Goal: Task Accomplishment & Management: Manage account settings

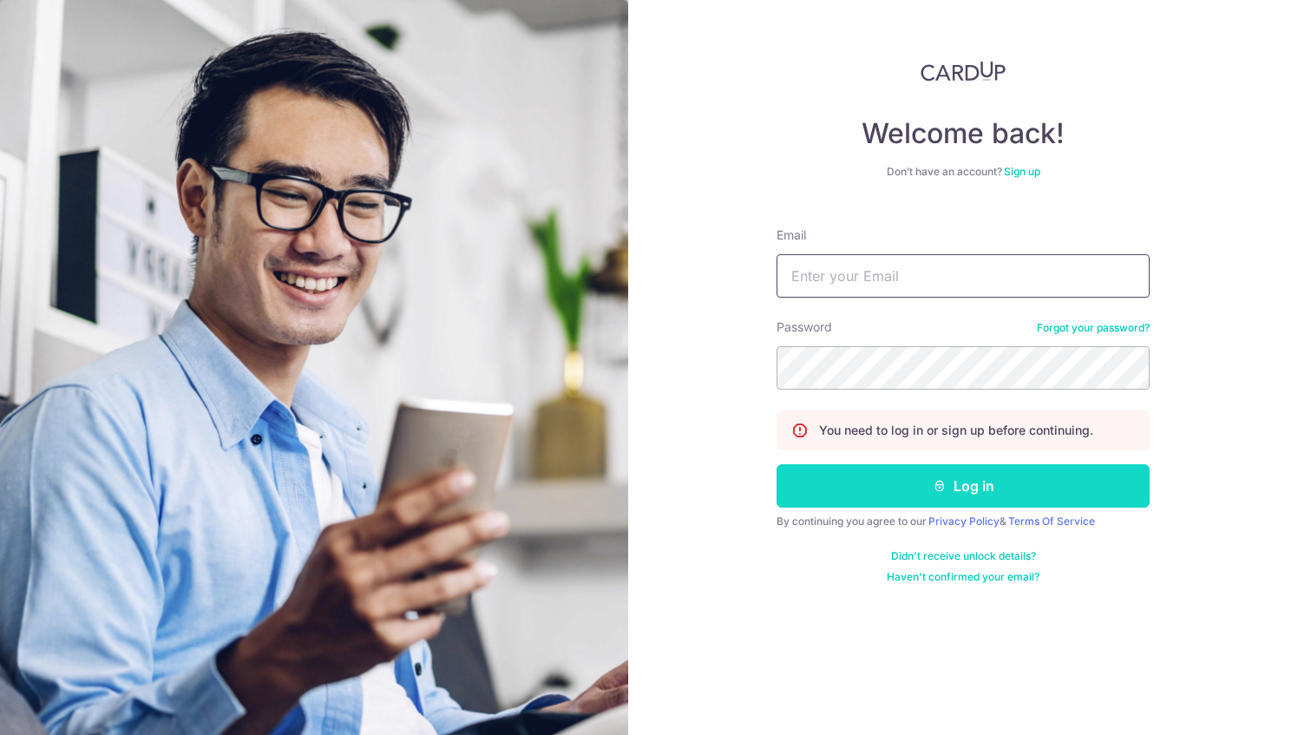
type input "[PERSON_NAME][EMAIL_ADDRESS][PERSON_NAME][DOMAIN_NAME]"
click at [934, 483] on icon "submit" at bounding box center [940, 486] width 14 height 14
